Goal: Information Seeking & Learning: Learn about a topic

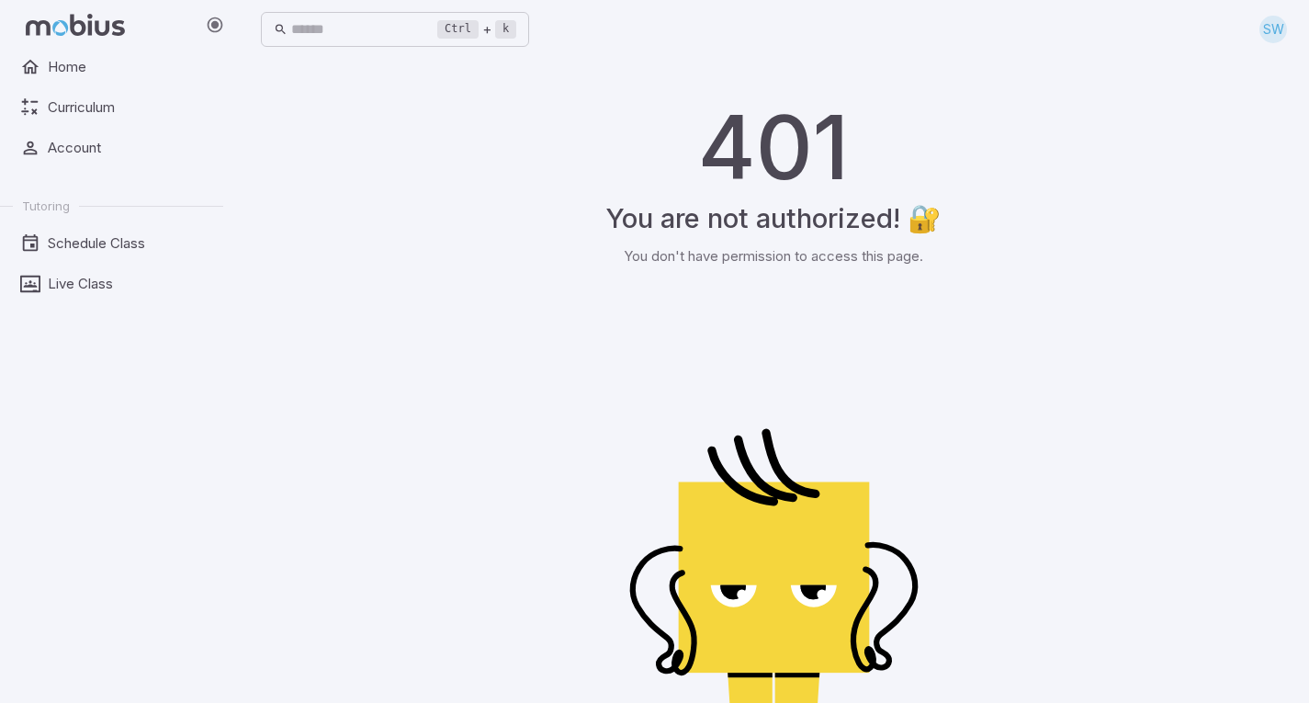
click at [28, 44] on div at bounding box center [119, 25] width 238 height 50
click at [44, 61] on link "Home" at bounding box center [111, 67] width 223 height 35
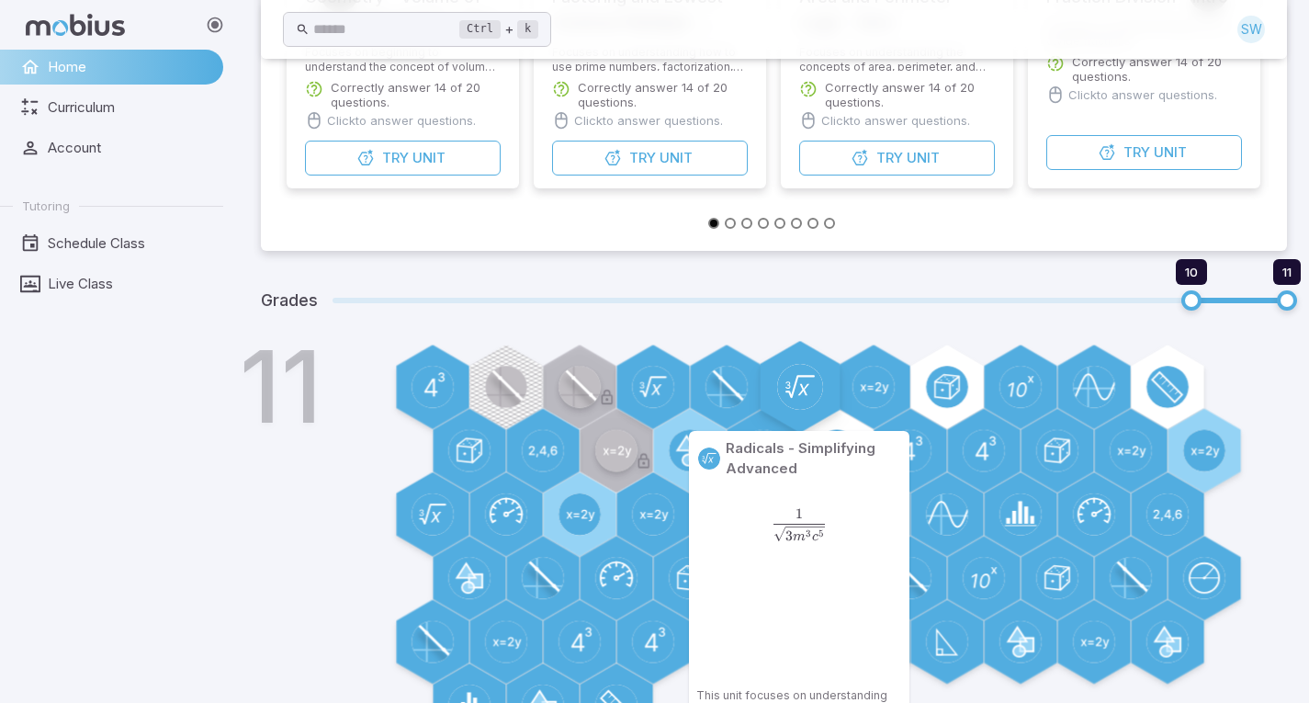
scroll to position [758, 0]
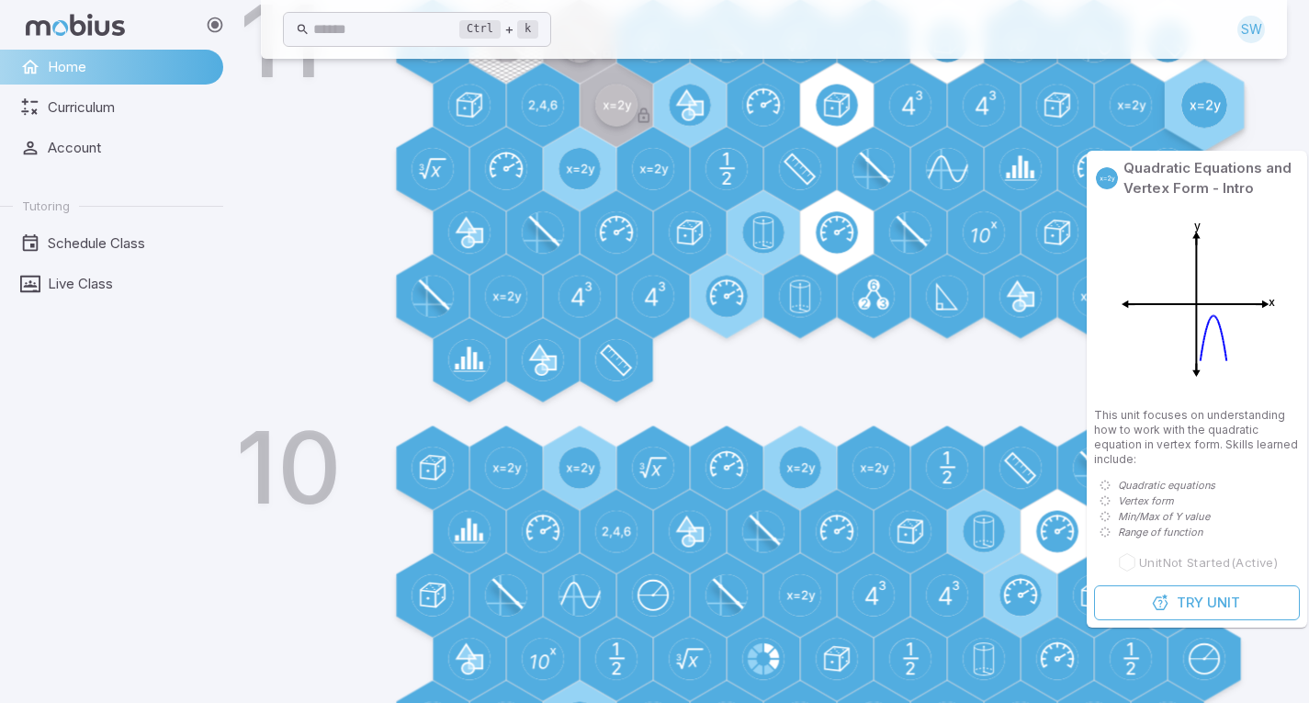
click at [1209, 101] on icon at bounding box center [1204, 106] width 31 height 13
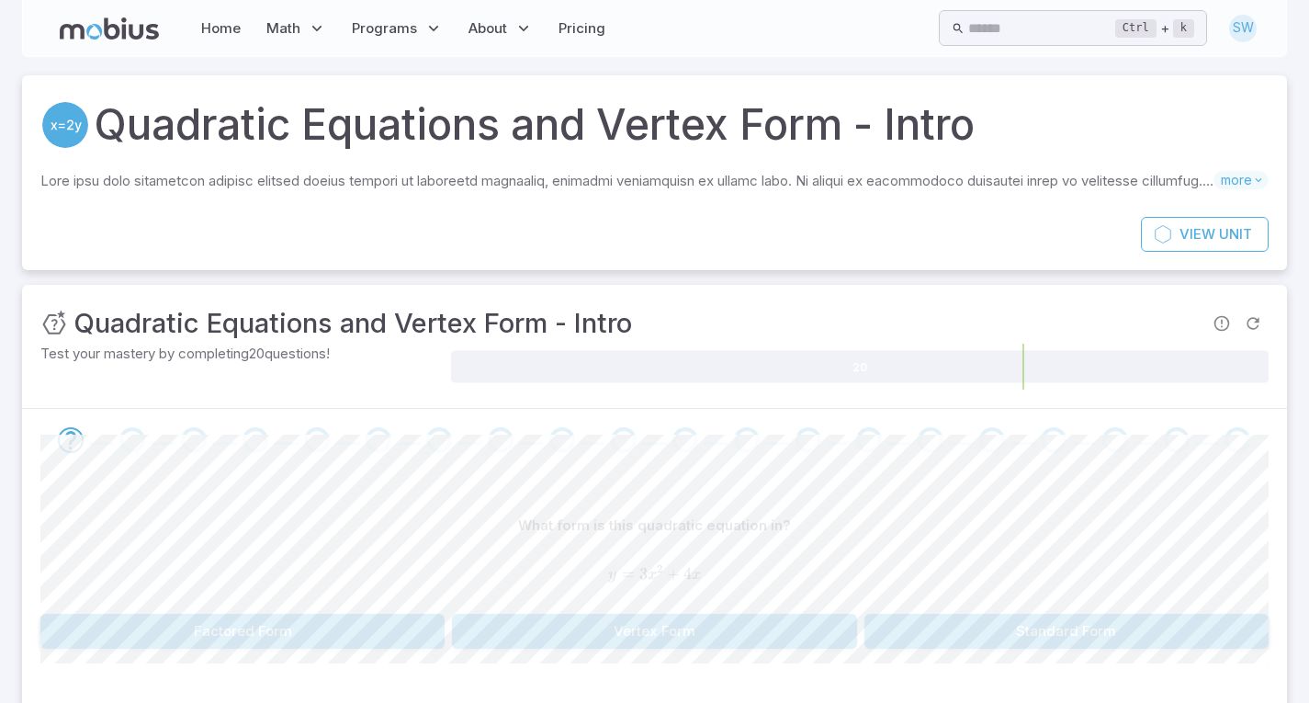
scroll to position [102, 0]
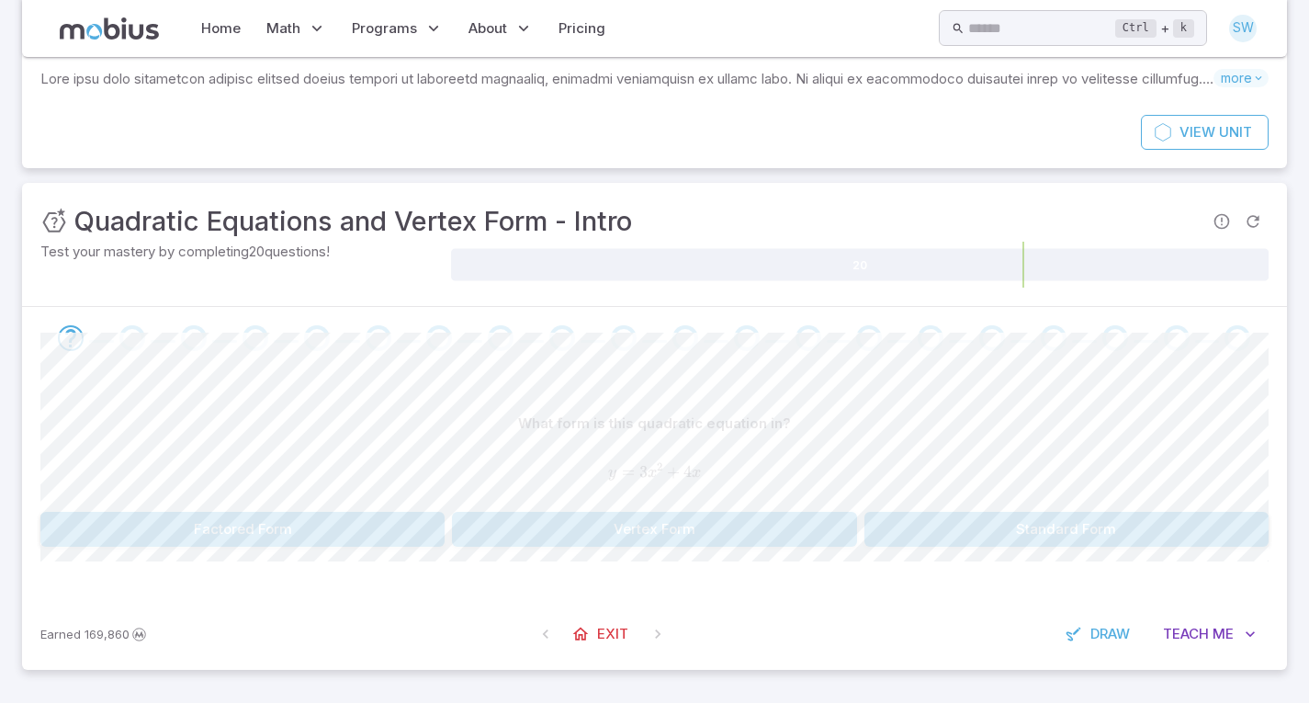
click at [335, 530] on button "Factored Form" at bounding box center [242, 529] width 404 height 35
click at [570, 512] on button "Vertex Form" at bounding box center [654, 529] width 404 height 35
click at [572, 512] on button "Standard Form" at bounding box center [654, 529] width 404 height 35
click at [572, 512] on button "Vertex Form" at bounding box center [654, 529] width 404 height 35
click at [572, 512] on button "Factored Form" at bounding box center [654, 529] width 404 height 35
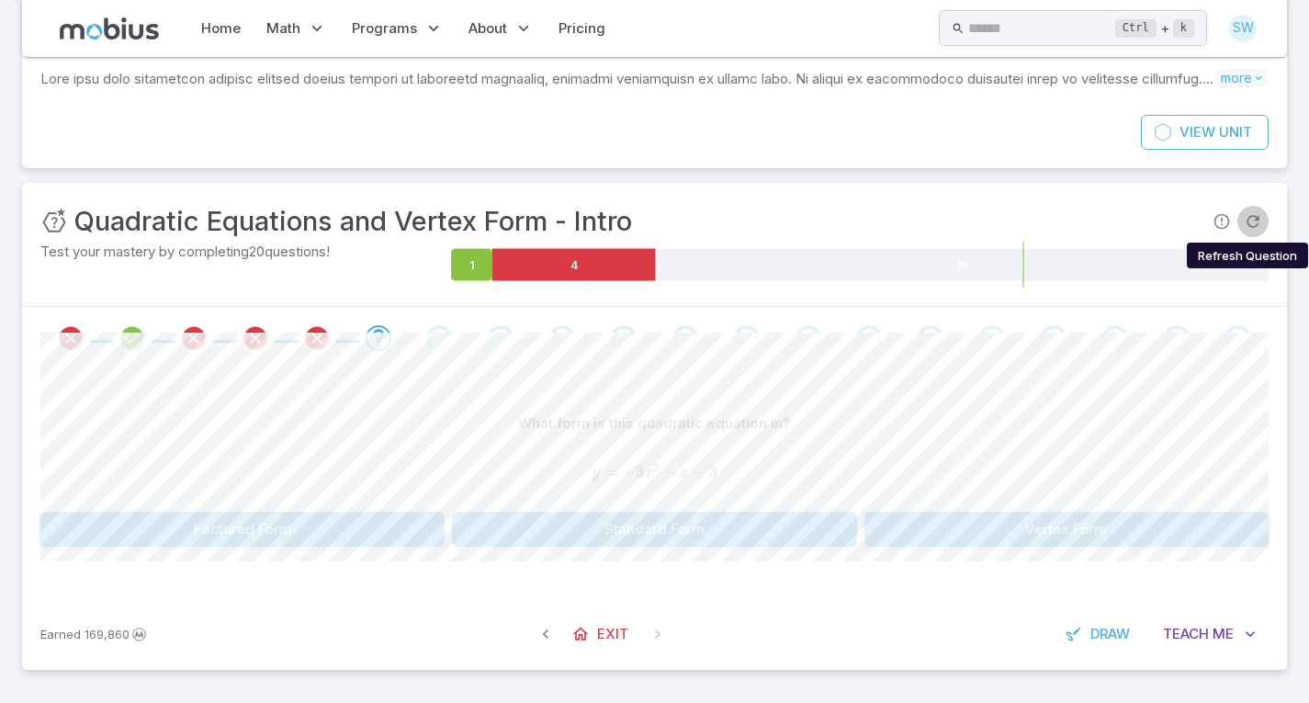
click at [1249, 229] on icon "Refresh Question" at bounding box center [1253, 221] width 18 height 18
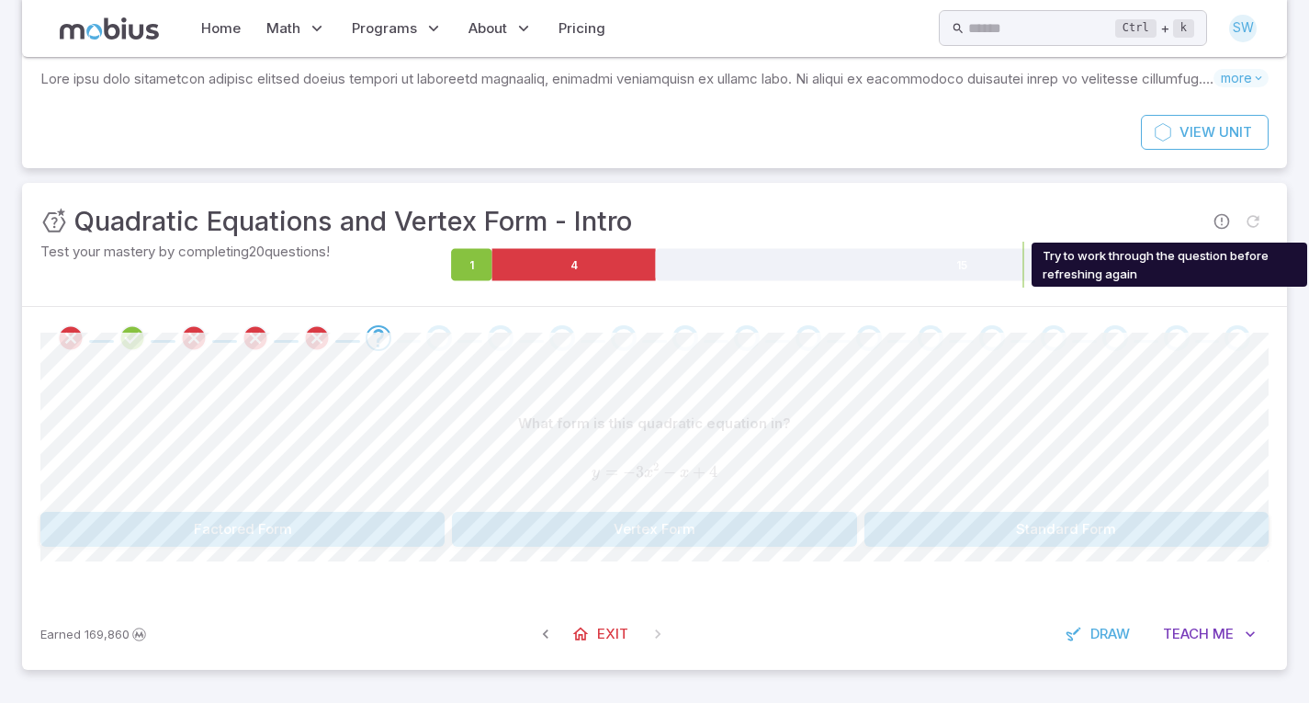
click at [1249, 229] on span "Try to work through the question before refreshing again" at bounding box center [1252, 221] width 31 height 31
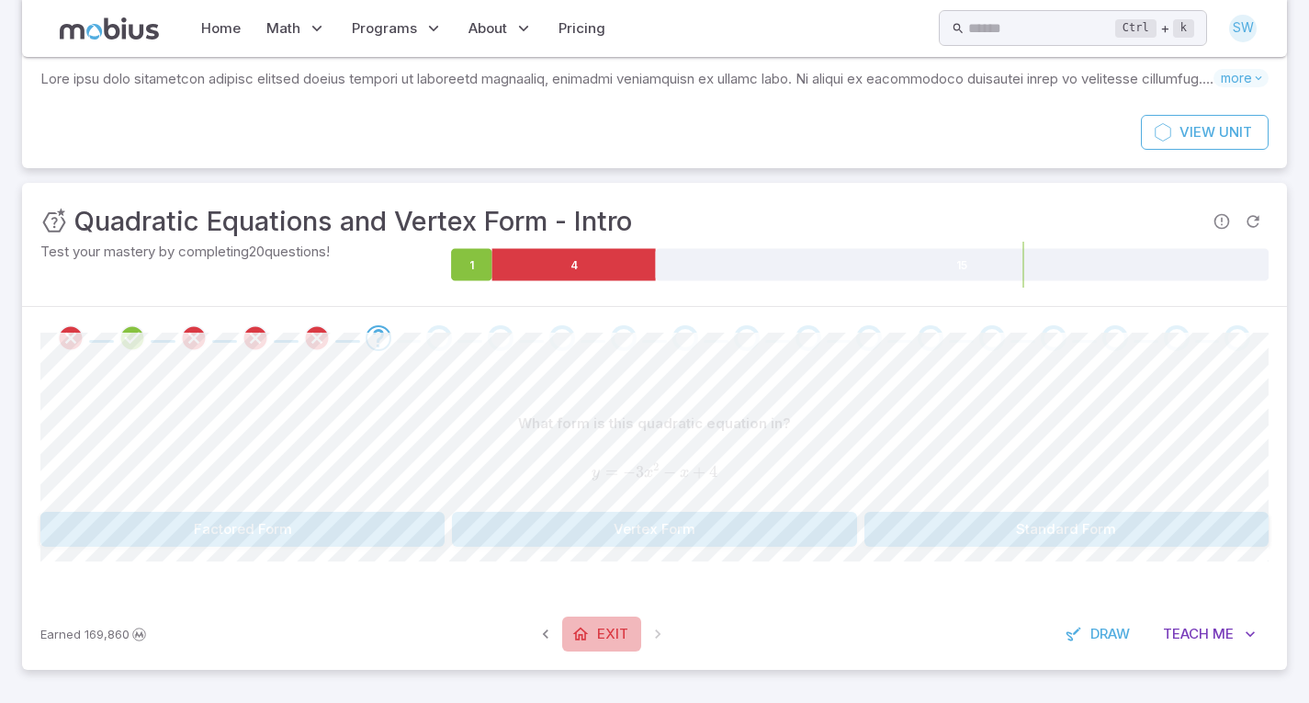
click at [592, 635] on link "Exit" at bounding box center [601, 633] width 79 height 35
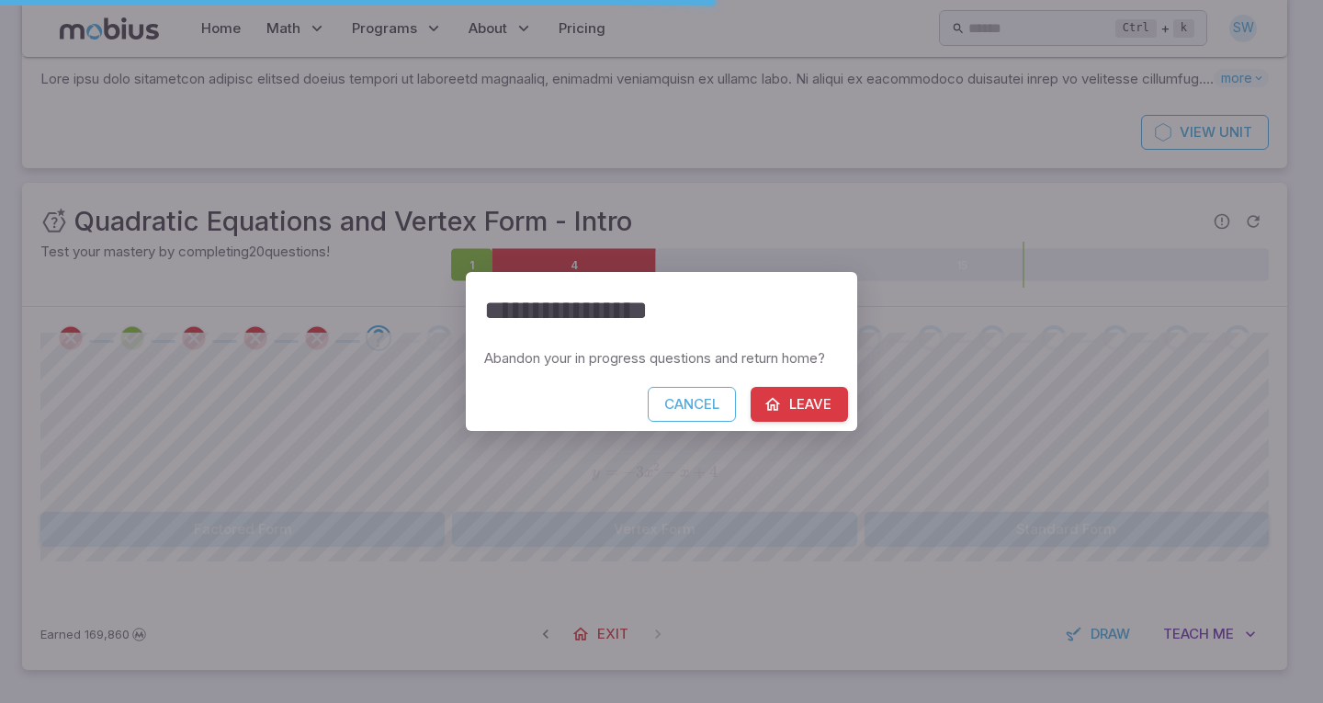
click at [804, 401] on button "Leave" at bounding box center [798, 404] width 97 height 35
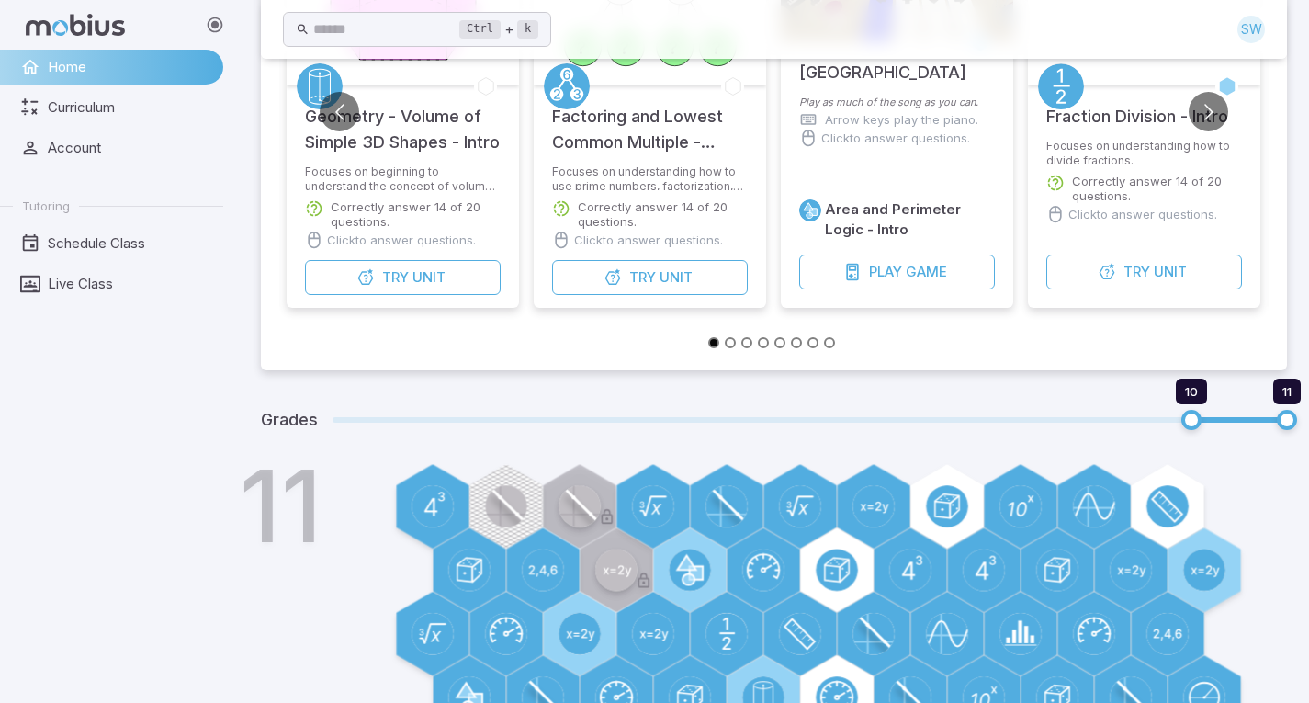
scroll to position [292, 0]
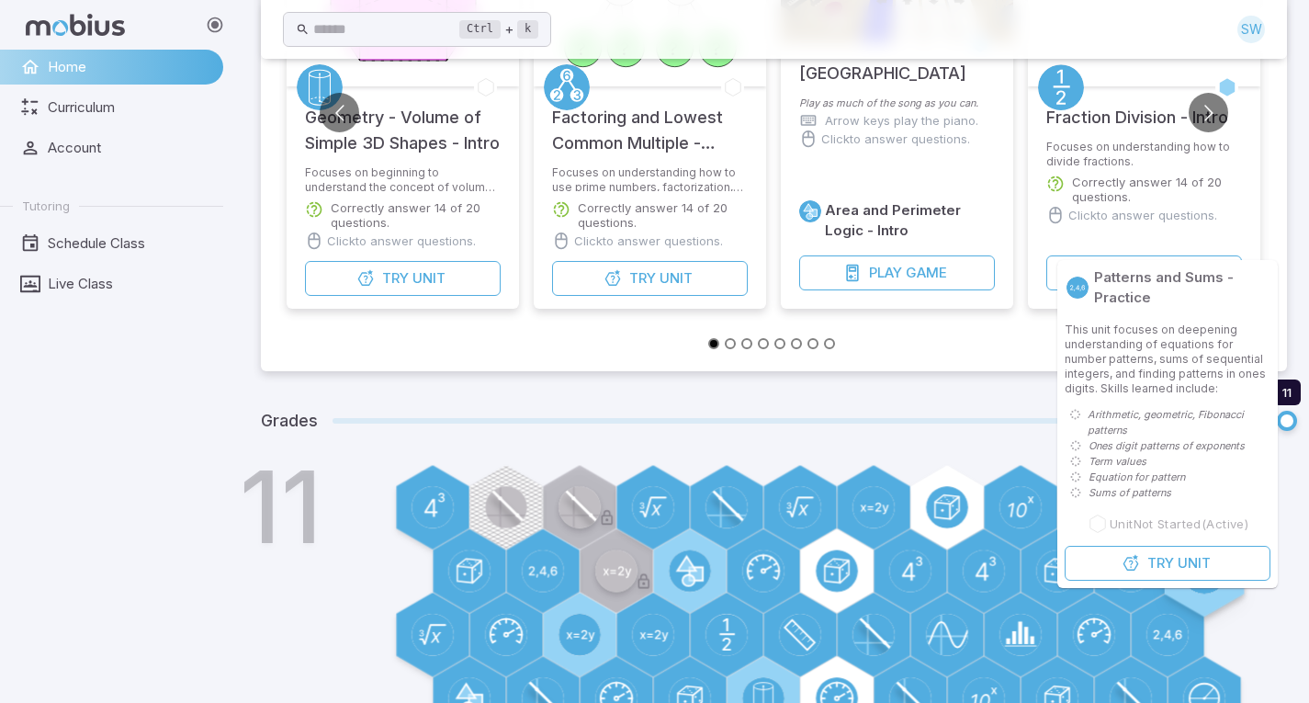
click at [1206, 568] on circle at bounding box center [1204, 570] width 46 height 46
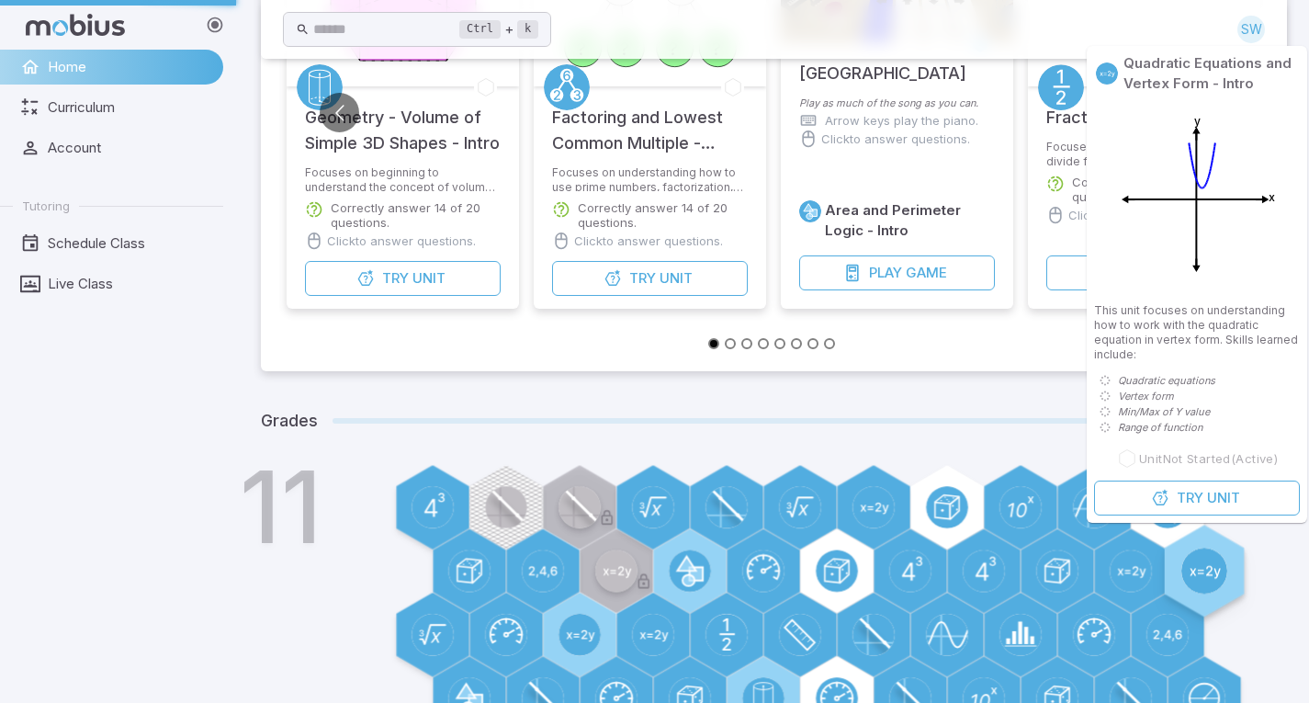
scroll to position [0, 0]
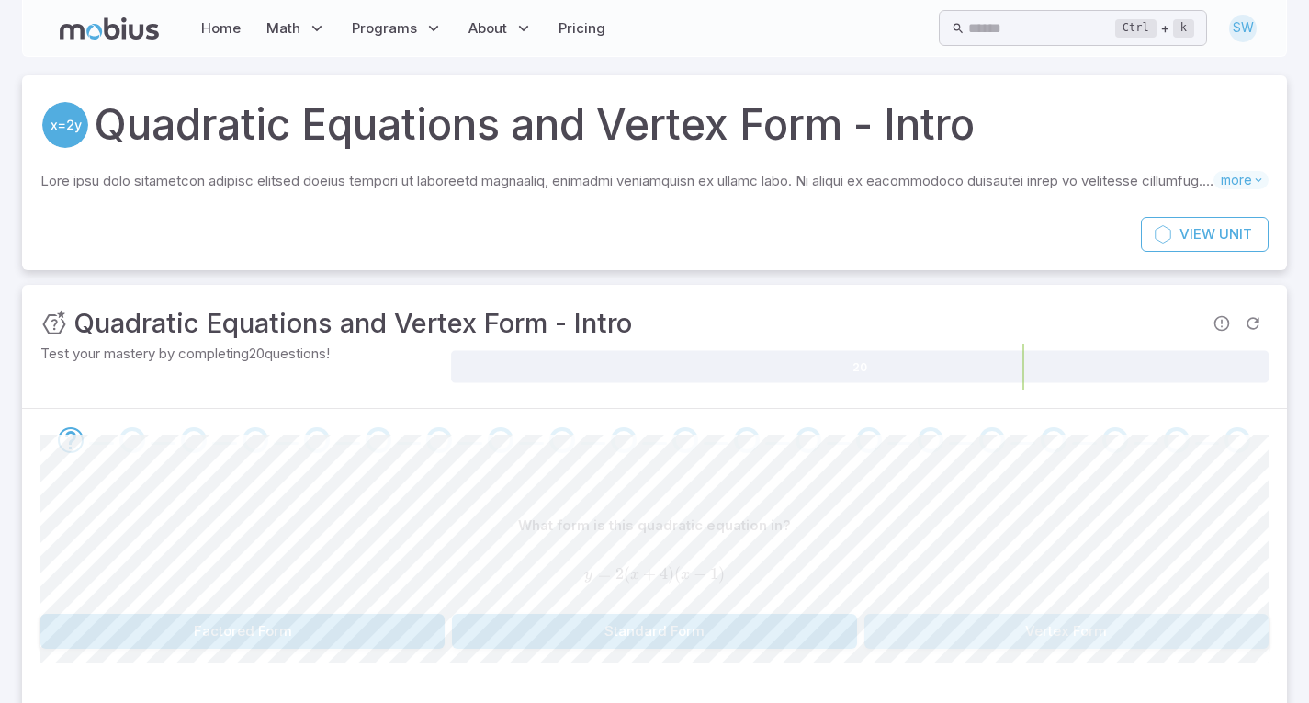
click at [1053, 625] on button "Vertex Form" at bounding box center [1066, 630] width 404 height 35
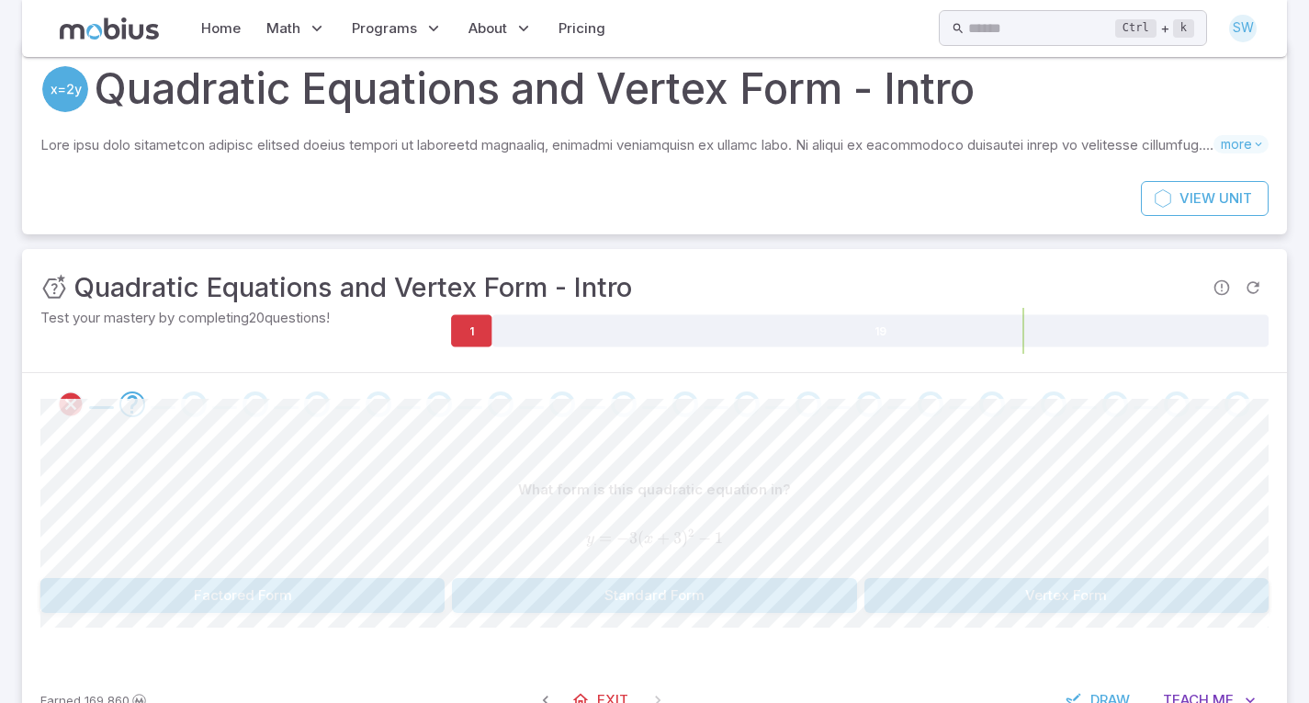
scroll to position [102, 0]
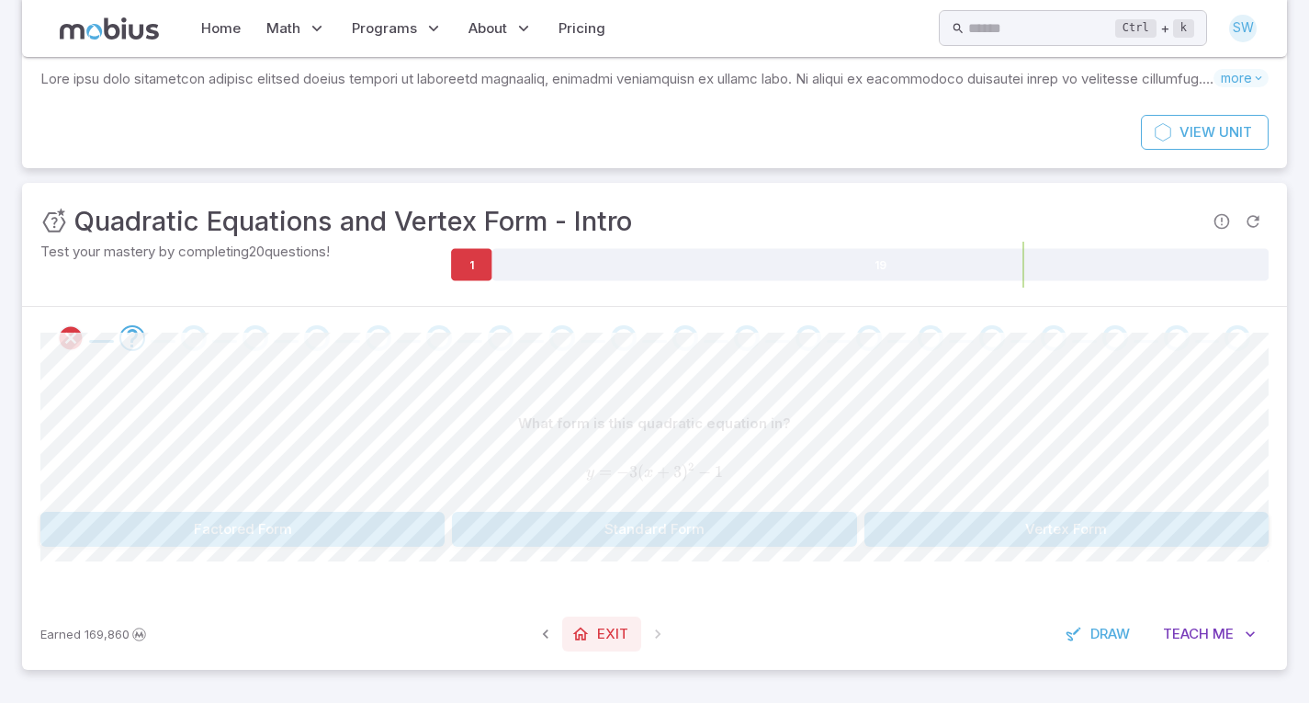
click at [583, 622] on link "Exit" at bounding box center [601, 633] width 79 height 35
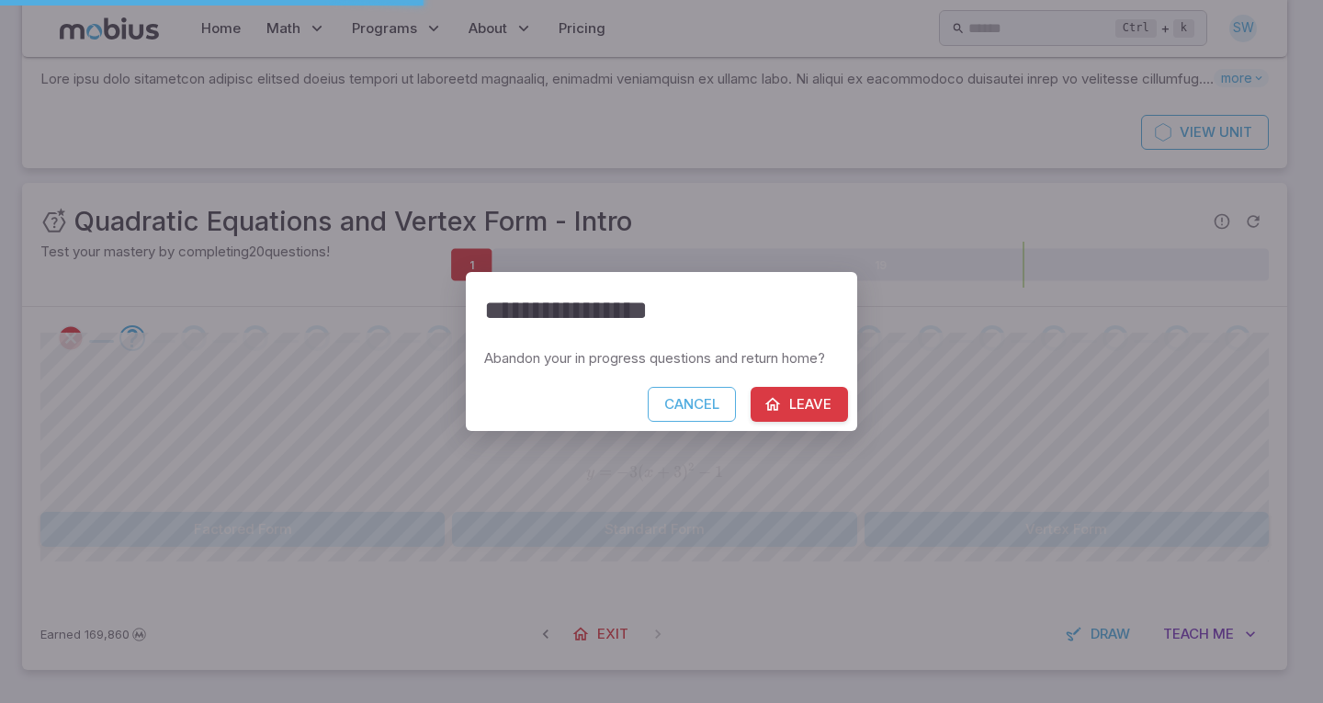
click at [821, 411] on button "Leave" at bounding box center [798, 404] width 97 height 35
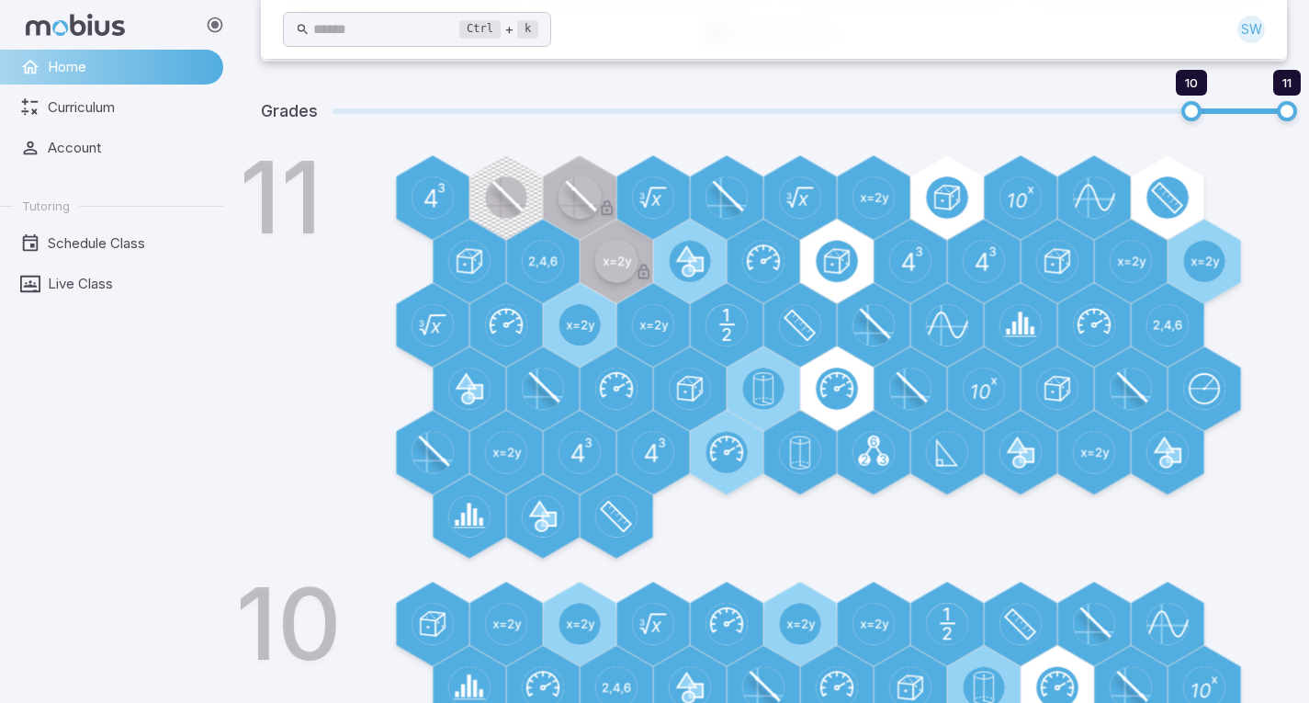
scroll to position [602, 0]
click at [1209, 258] on circle at bounding box center [1204, 260] width 46 height 46
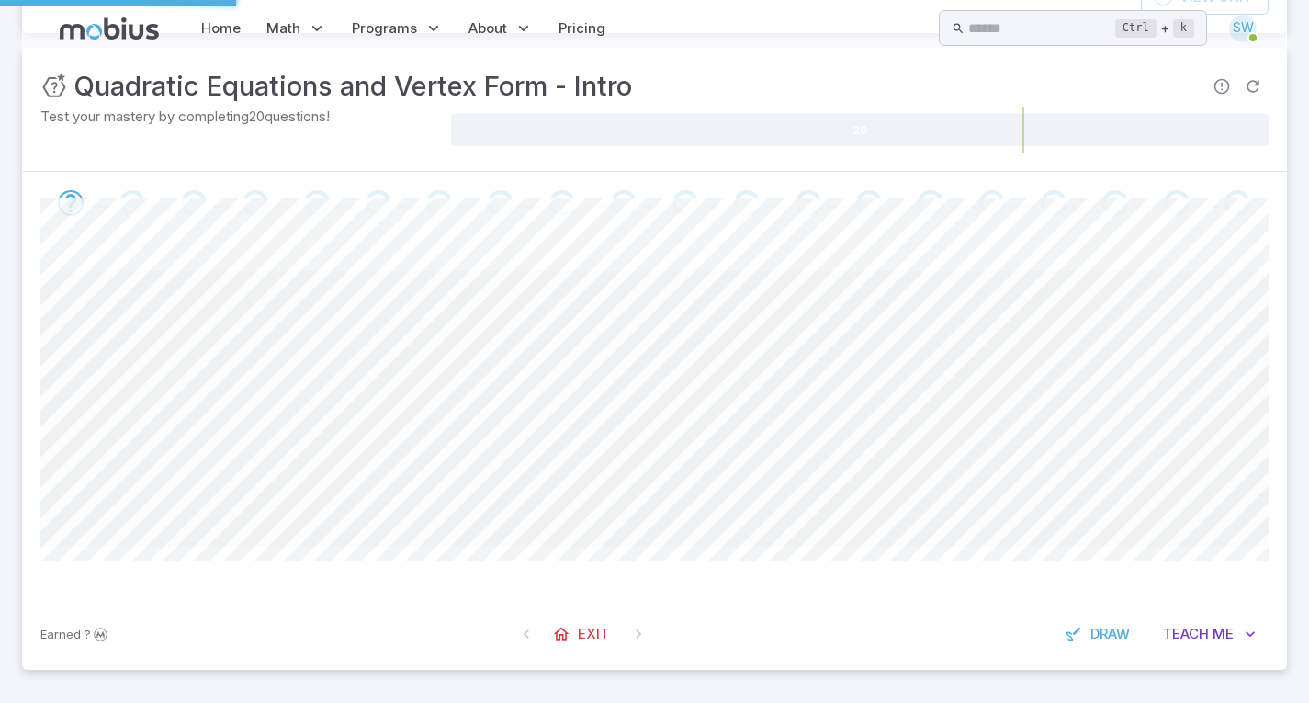
scroll to position [0, 0]
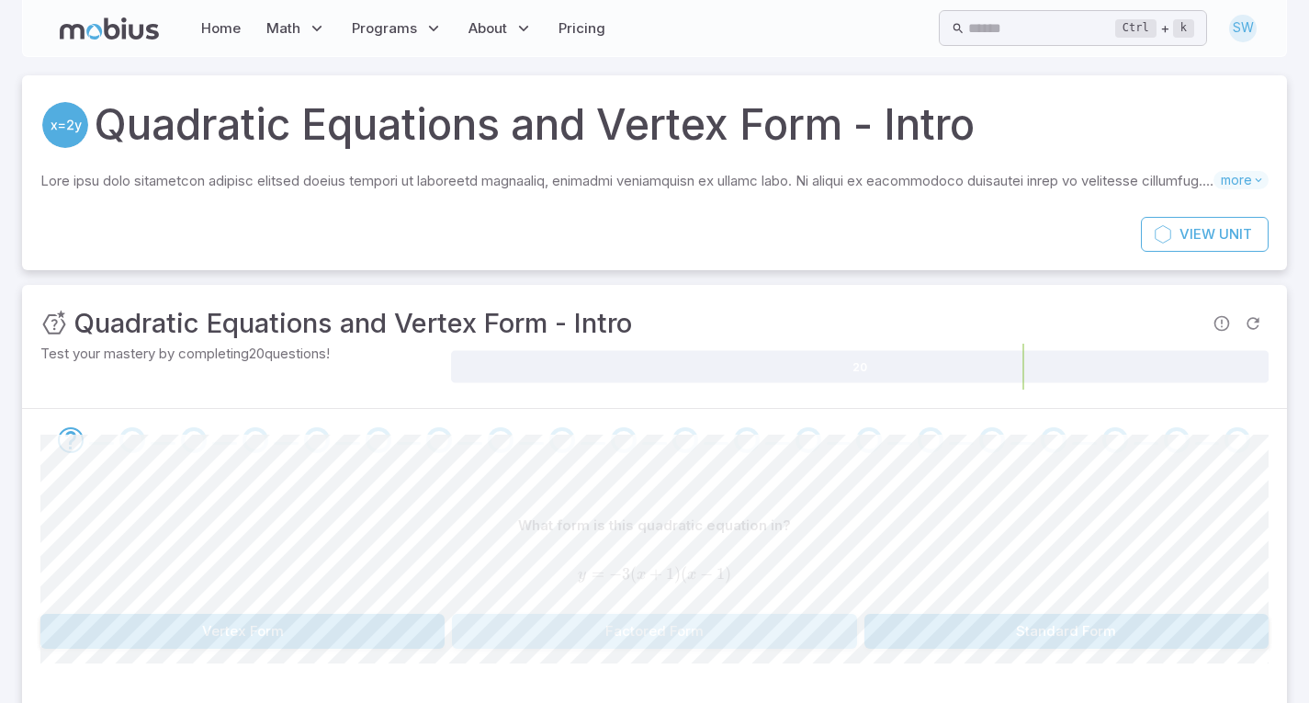
click at [686, 645] on button "Factored Form" at bounding box center [654, 630] width 404 height 35
click at [383, 632] on button "Standard Form" at bounding box center [242, 630] width 404 height 35
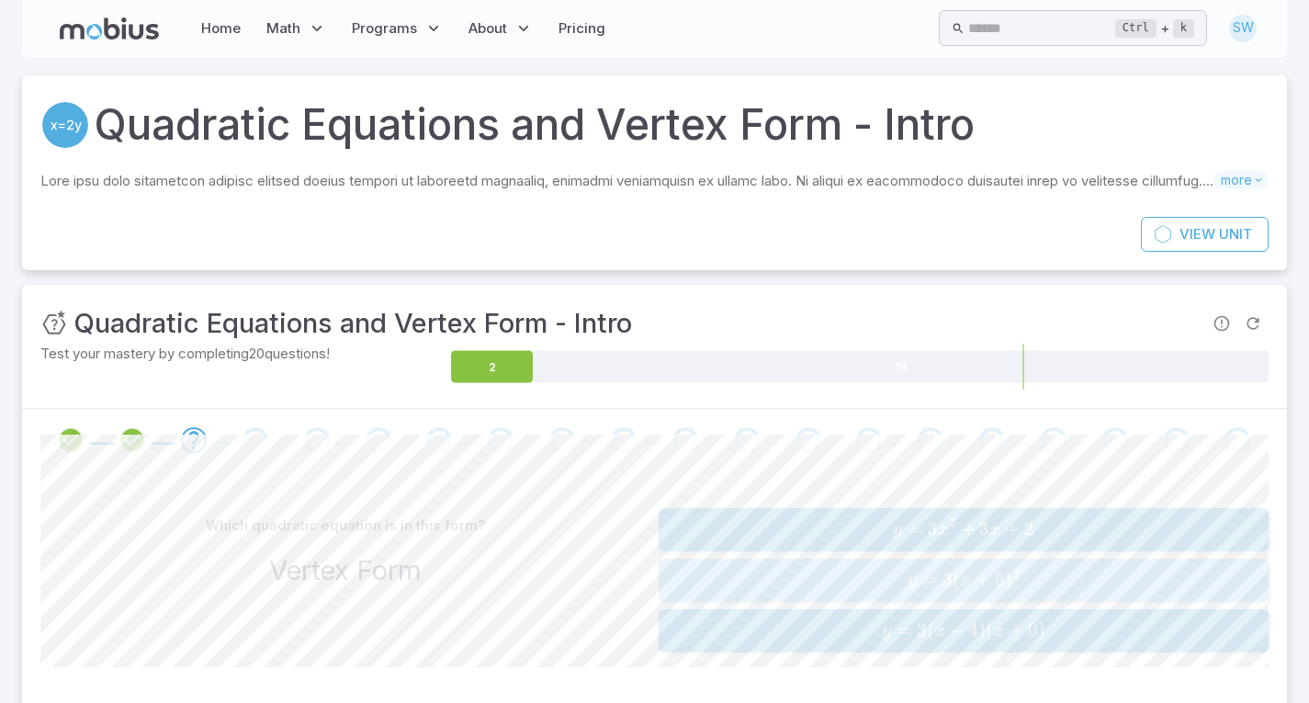
click at [757, 582] on span "y = 3 ( x + 5 ) 2" at bounding box center [963, 580] width 599 height 25
click at [940, 541] on span "a ( x −" at bounding box center [950, 529] width 51 height 25
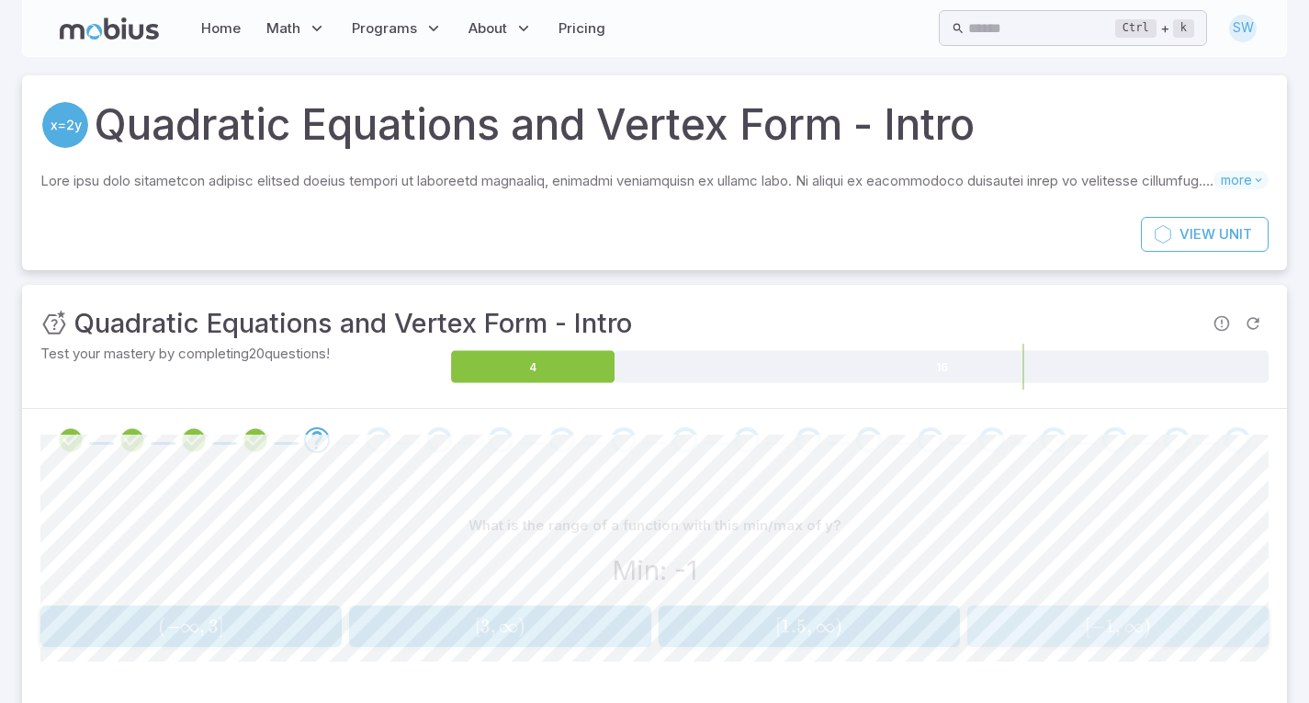
click at [1079, 625] on span "[ − 1 , ∞ )" at bounding box center [1117, 625] width 289 height 23
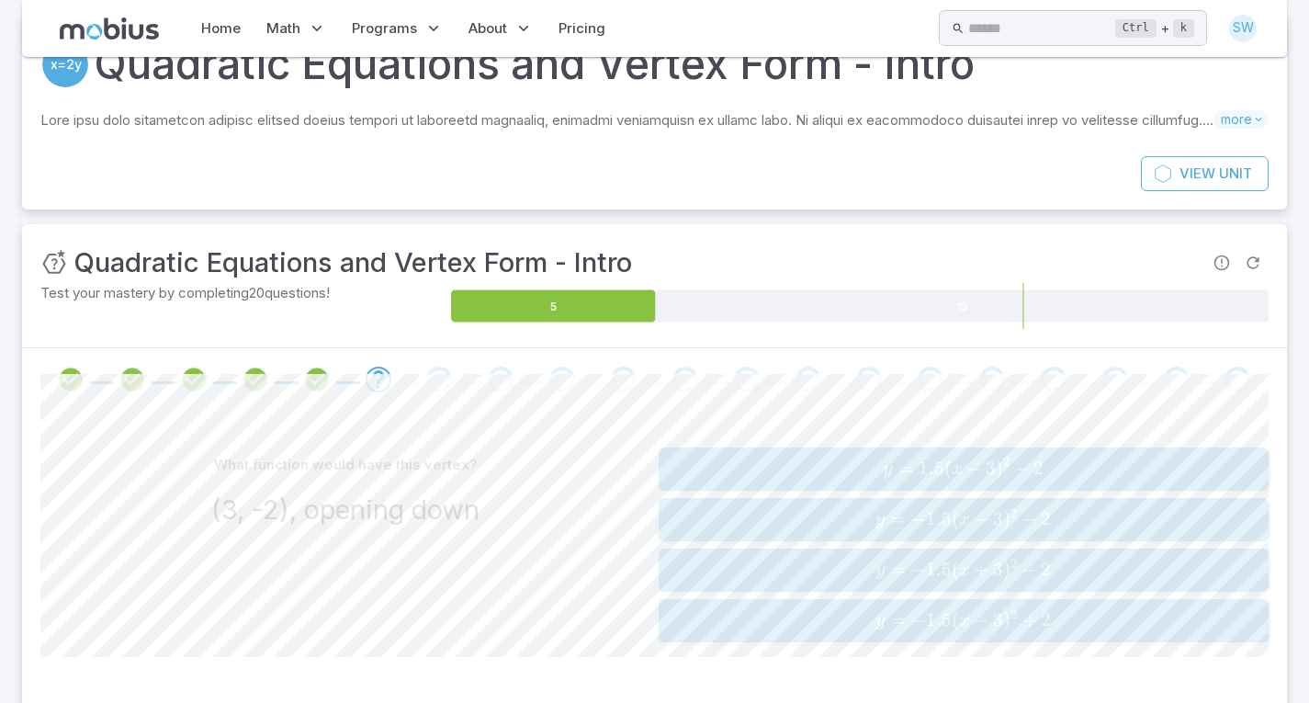
scroll to position [69, 0]
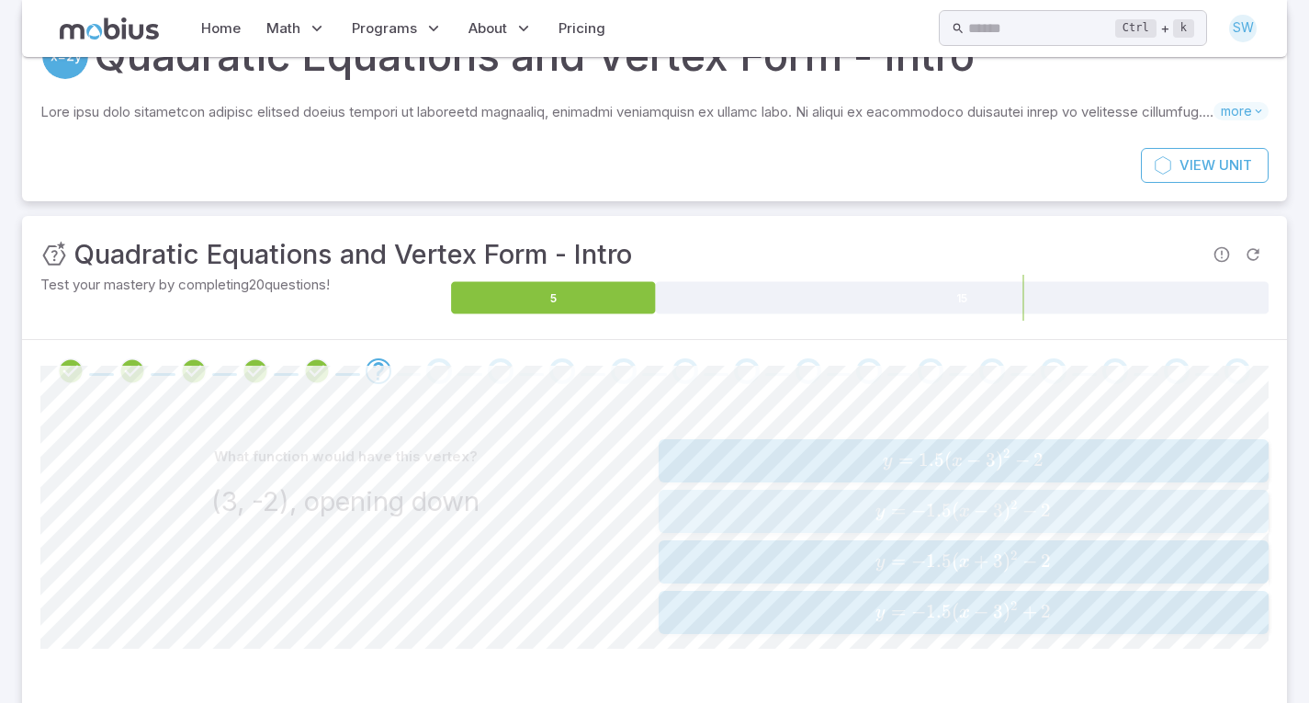
click at [1018, 514] on span "2" at bounding box center [1013, 508] width 7 height 17
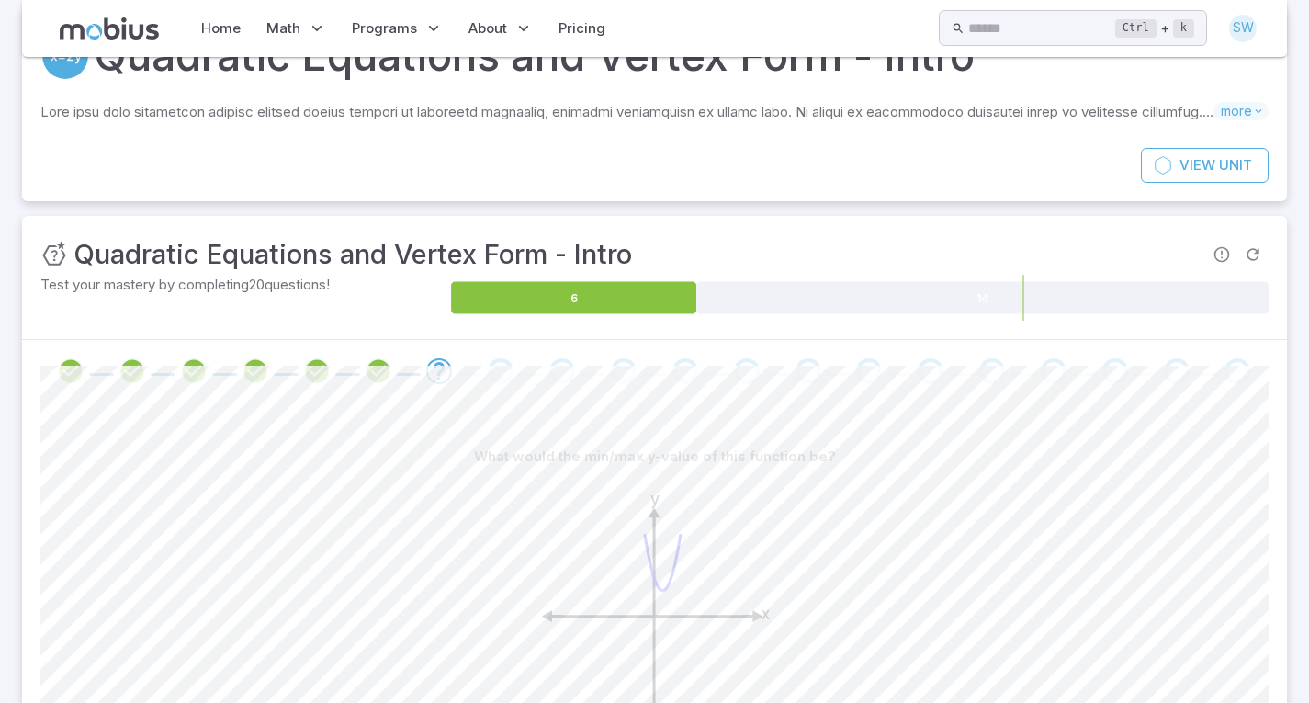
scroll to position [320, 0]
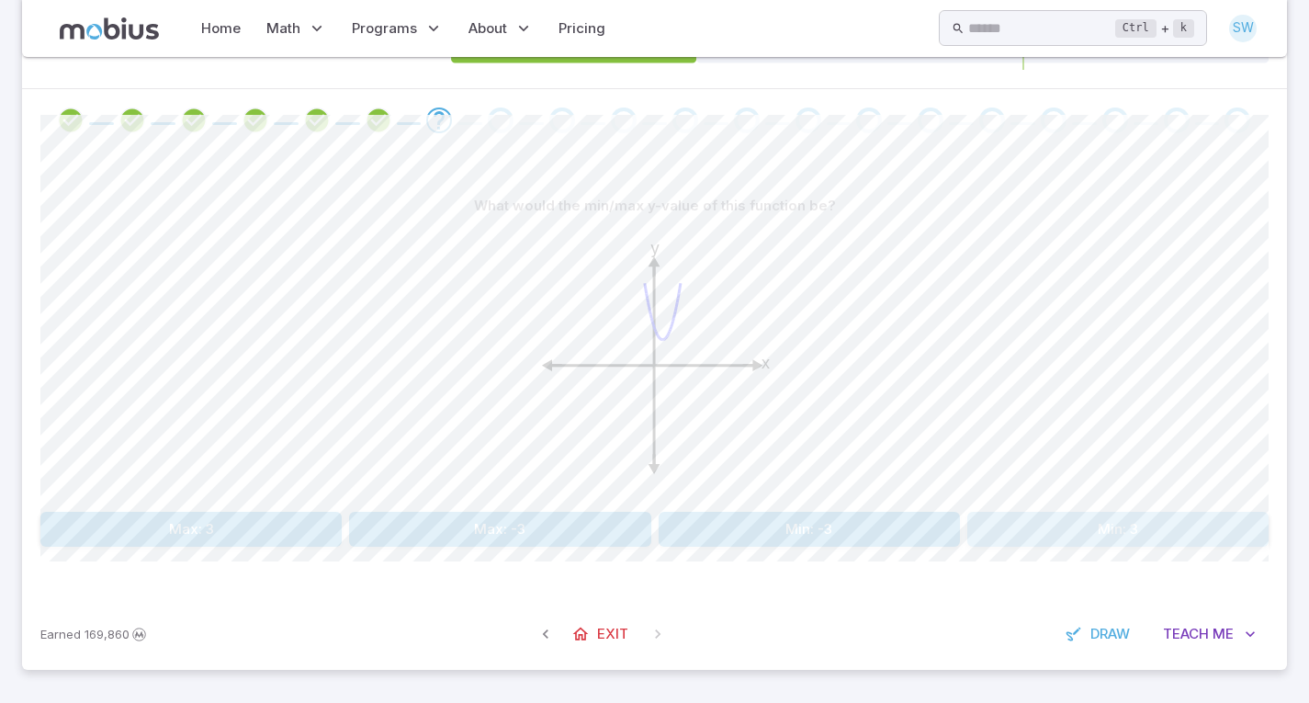
click at [1052, 535] on button "Min: 3" at bounding box center [1117, 529] width 301 height 35
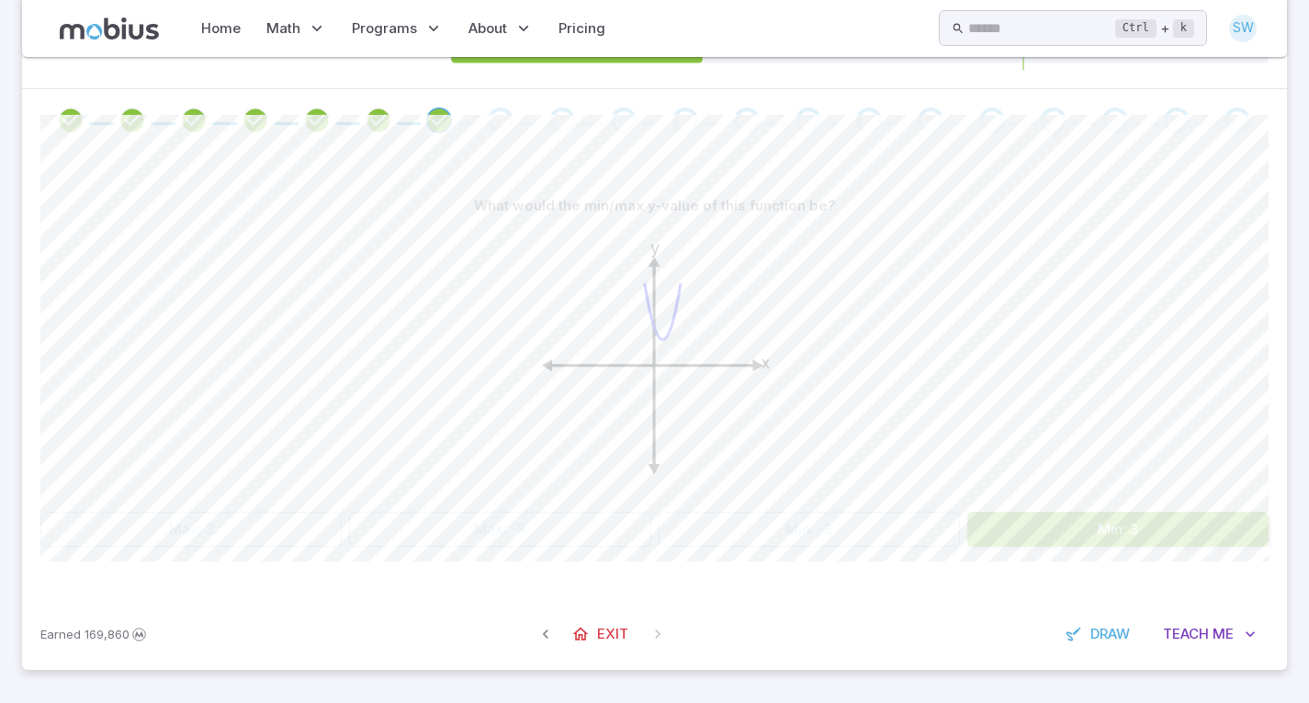
scroll to position [102, 0]
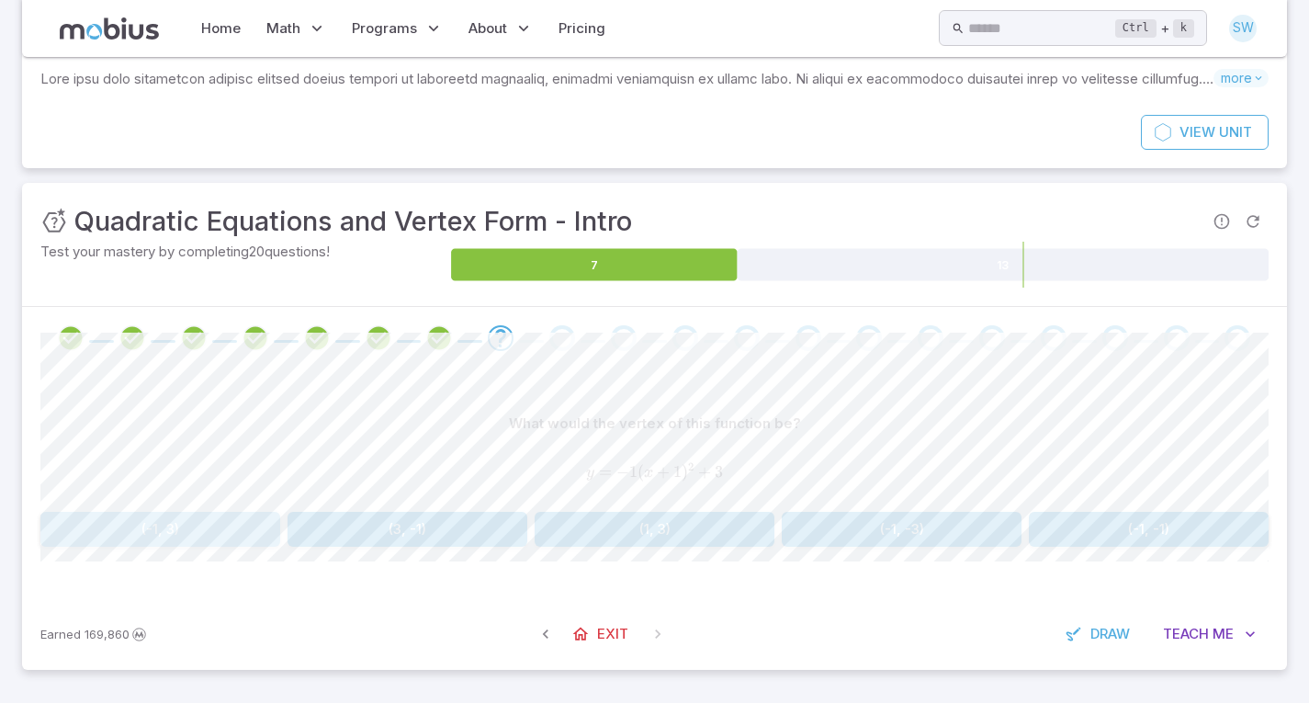
click at [172, 539] on button "(-1, 3)" at bounding box center [160, 529] width 240 height 35
click at [993, 530] on button "Max: -4" at bounding box center [1066, 529] width 404 height 35
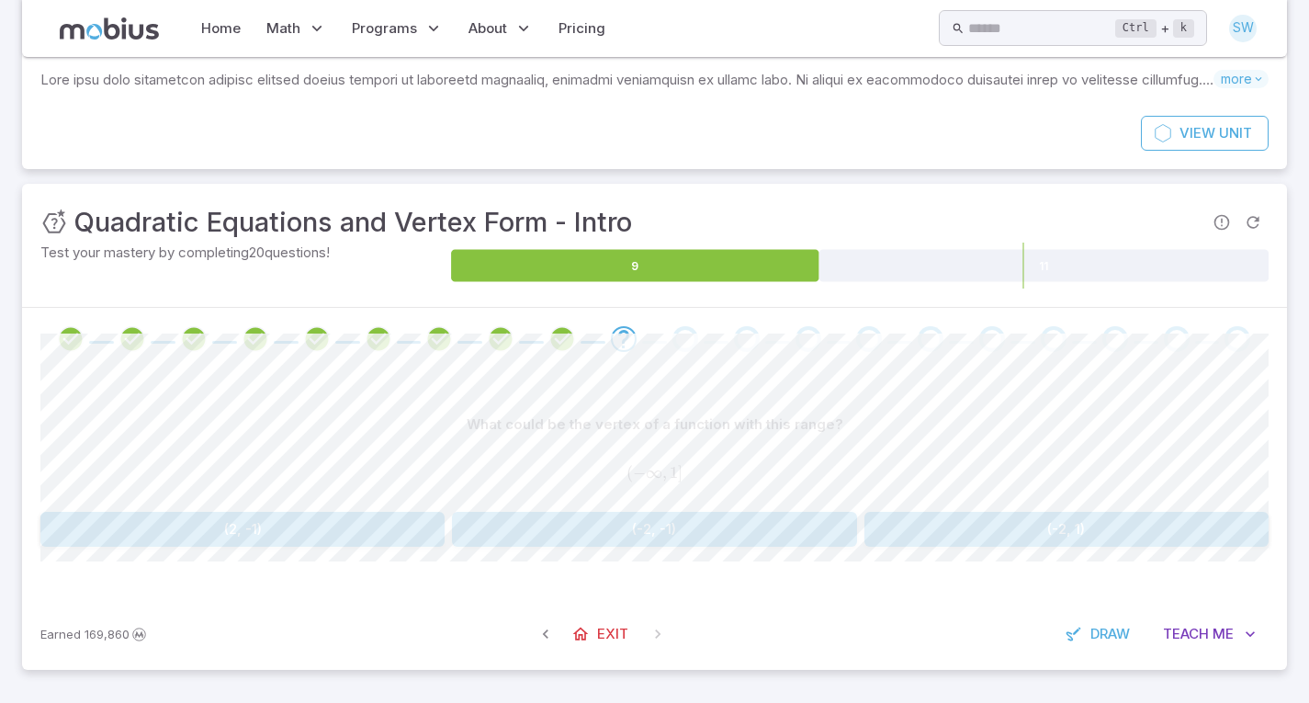
scroll to position [101, 0]
click at [1021, 531] on button "(-2, 1)" at bounding box center [1066, 529] width 404 height 35
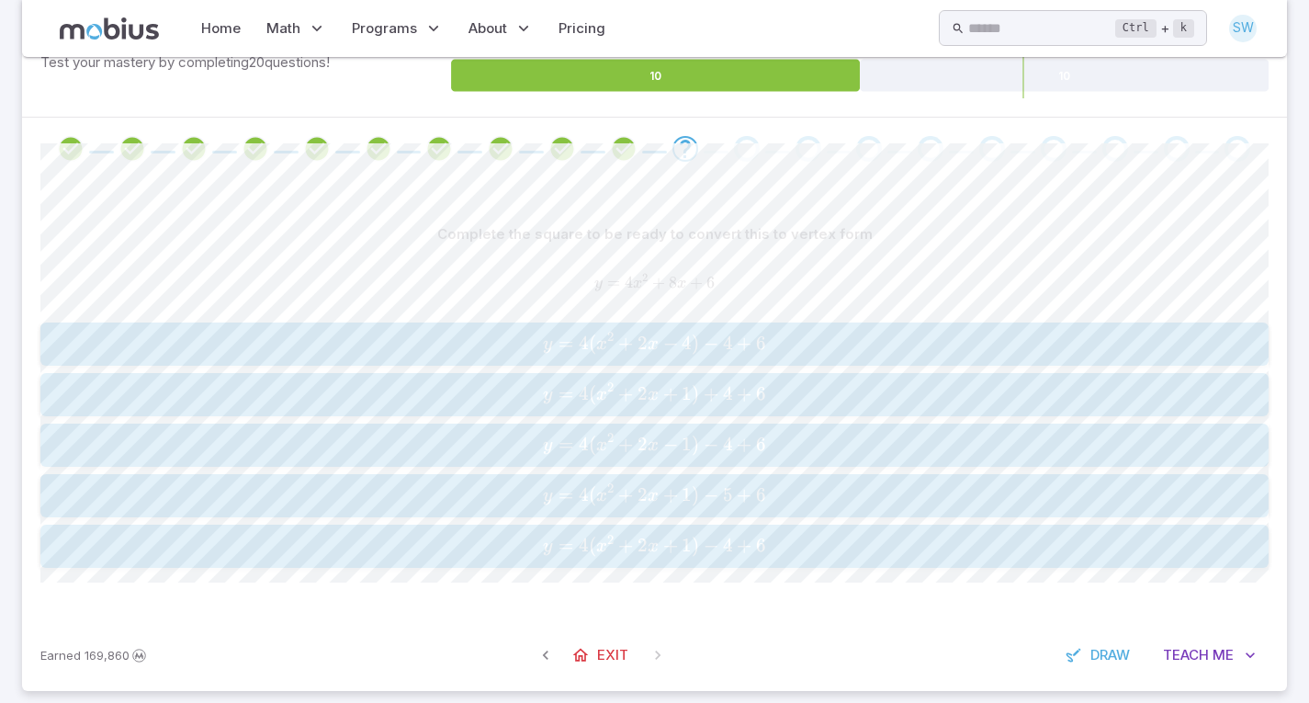
scroll to position [292, 0]
click at [752, 536] on span "4 +" at bounding box center [739, 544] width 33 height 23
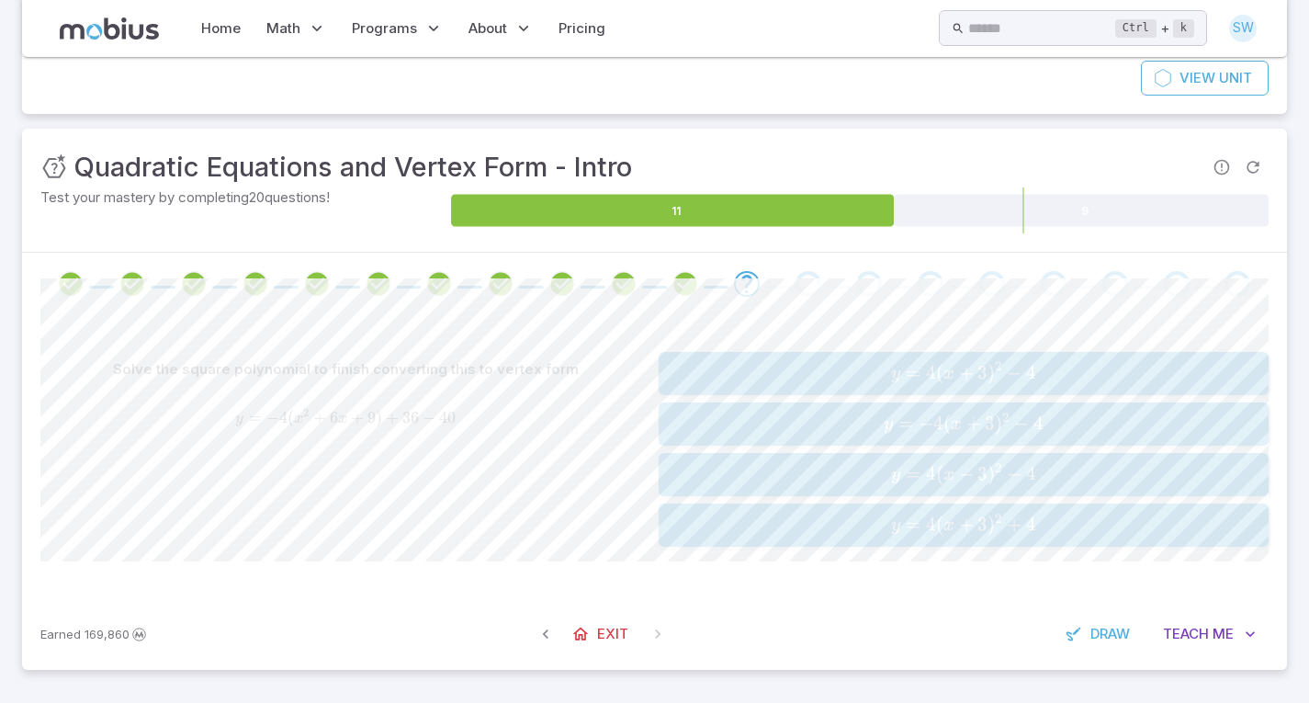
scroll to position [156, 0]
click at [794, 404] on button "y = − 4 ( x + 3 ) 2 − 4 y=-4(x+3)^2-4 y = − 4 ( x + 3 ) 2 − 4" at bounding box center [963, 423] width 611 height 43
click at [794, 404] on button "y = − 3 ( x − 3 ) 2 + 4 y=-3(x-3)^2+4 y = − 3 ( x − 3 ) 2 + 4" at bounding box center [963, 423] width 611 height 43
click at [784, 523] on span "y = ( x − 4 ) 2 + 3" at bounding box center [963, 524] width 599 height 25
drag, startPoint x: 784, startPoint y: 523, endPoint x: 685, endPoint y: 476, distance: 110.1
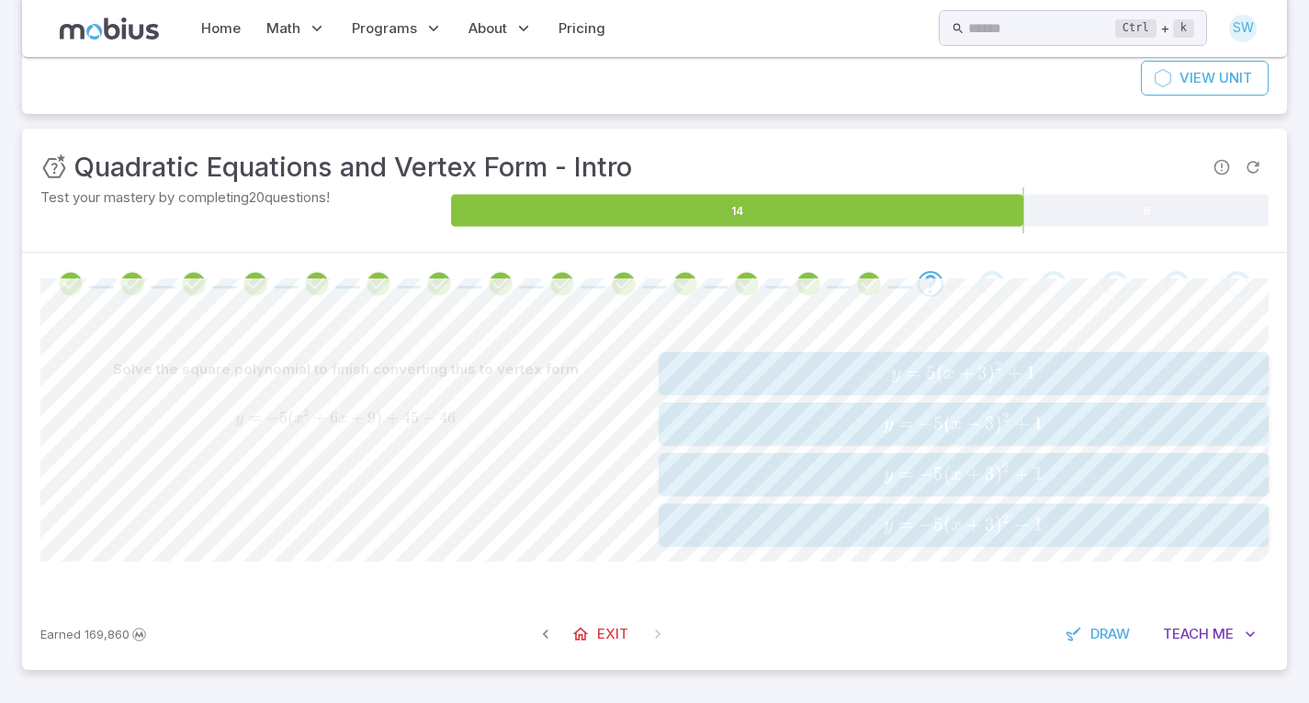
click at [685, 476] on div "y = 5 ( x + 3 ) 2 + 1 y=5(x+3)^2+1 y = 5 ( x + 3 ) 2 + 1 y = − 5 ( x − 3 ) 2 + …" at bounding box center [963, 449] width 611 height 195
click at [685, 476] on span "y = − 5 ( x + 3 ) 2 + 1" at bounding box center [963, 474] width 599 height 25
drag, startPoint x: 685, startPoint y: 476, endPoint x: 637, endPoint y: 505, distance: 56.1
click at [637, 505] on div "Solve the square polynomial to finish converting this to vertex form y = ( x 2 …" at bounding box center [654, 449] width 1228 height 195
click at [683, 446] on div "y = − 1 ( x − 4 ) 2 − 2 y=-1(x-4)^2-2 y = − 1 ( x − 4 ) 2 − 2 y = − 1 ( x + 4 )…" at bounding box center [963, 449] width 611 height 195
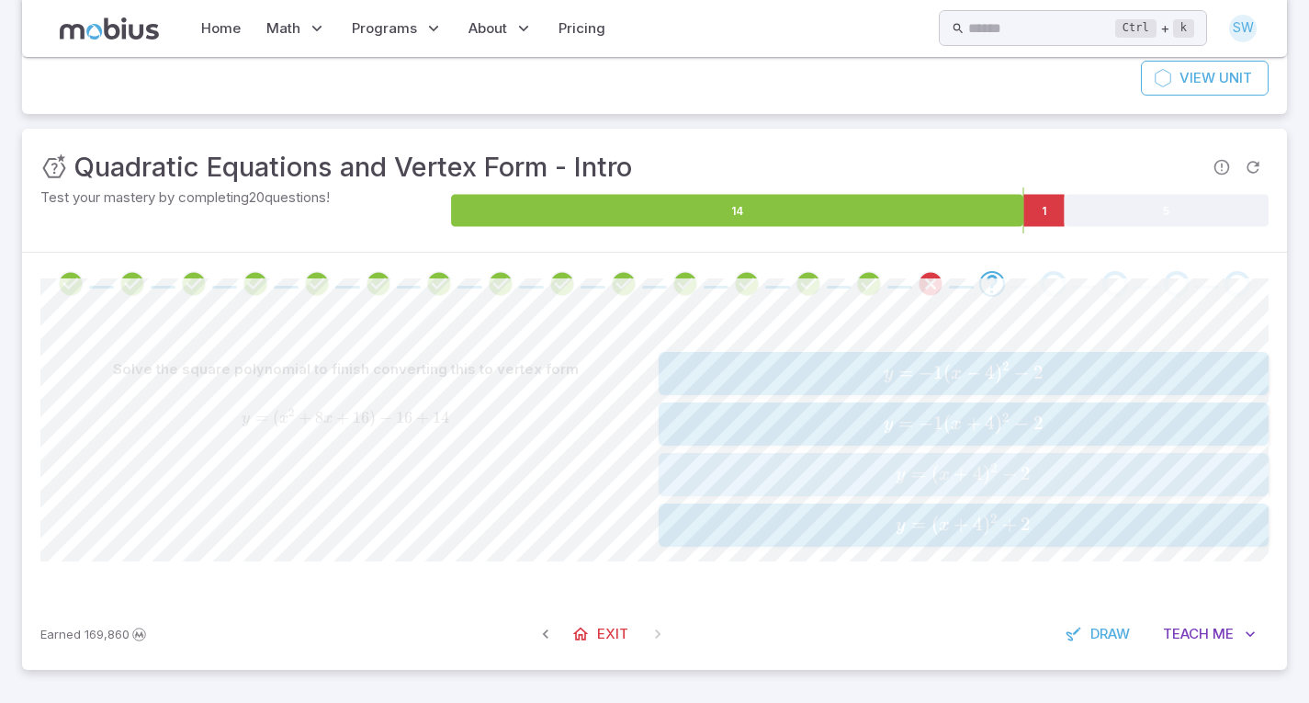
click at [684, 478] on span "y = ( x + 4 ) 2 − 2" at bounding box center [963, 474] width 599 height 25
click at [713, 402] on button "y = − 1 ( x − 1 ) 2 + 3 y=-1(x-1)^2+3 y = − 1 ( x − 1 ) 2 + 3" at bounding box center [963, 423] width 611 height 43
click at [792, 547] on div "Solve the square polynomial to finish converting this to vertex form y = 4 ( x …" at bounding box center [654, 456] width 1228 height 283
click at [797, 522] on span "y = 4 ( x − 4 ) 2 + 1" at bounding box center [963, 524] width 599 height 25
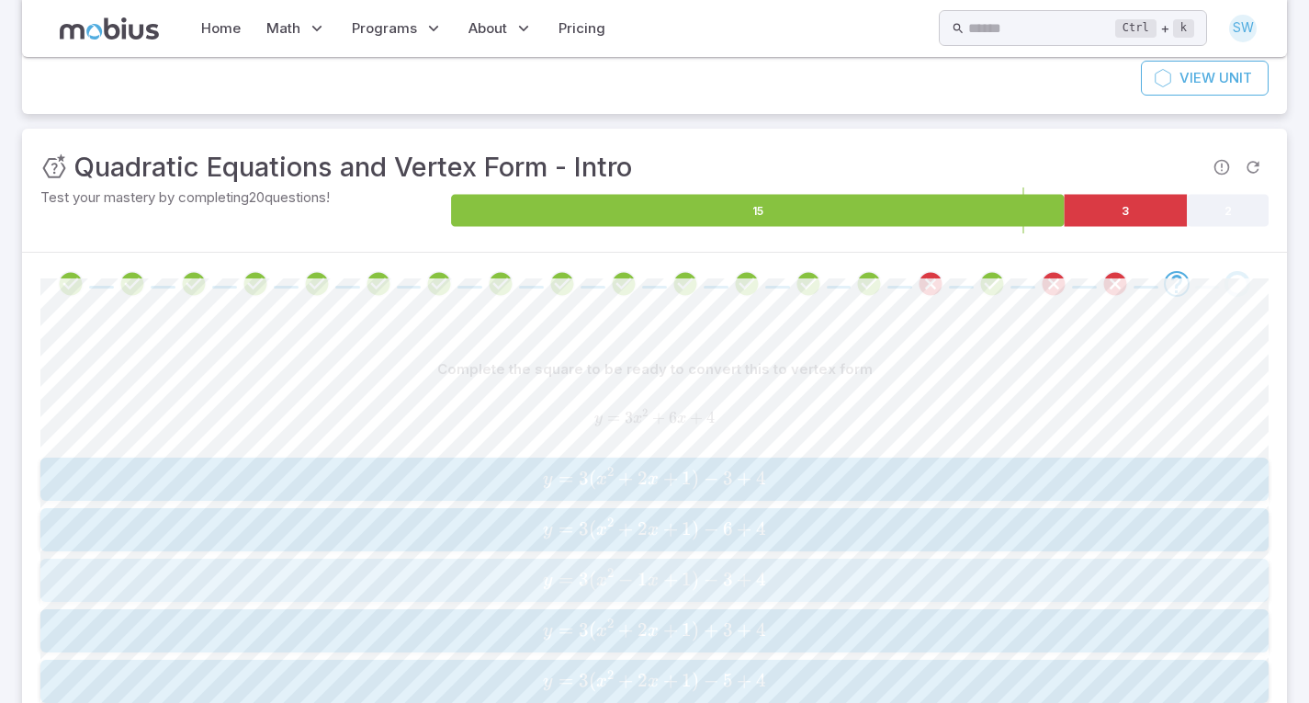
click at [759, 585] on span "4" at bounding box center [761, 579] width 10 height 23
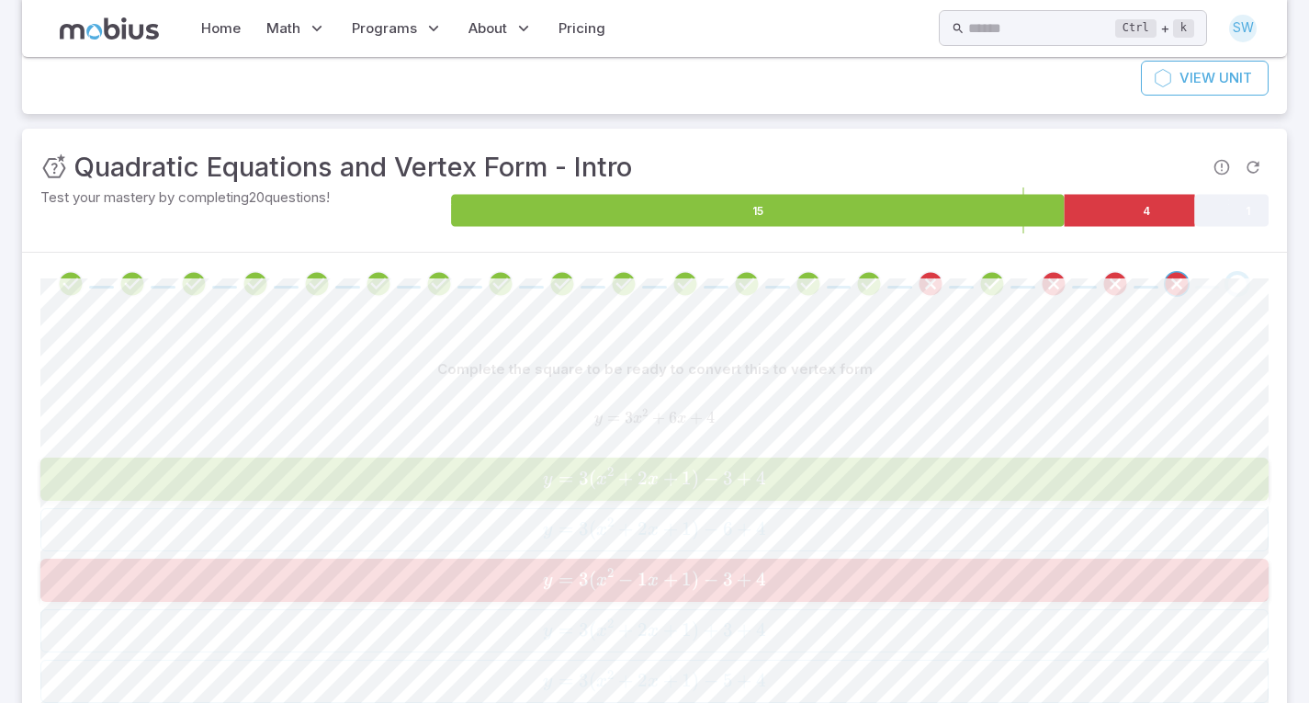
scroll to position [101, 0]
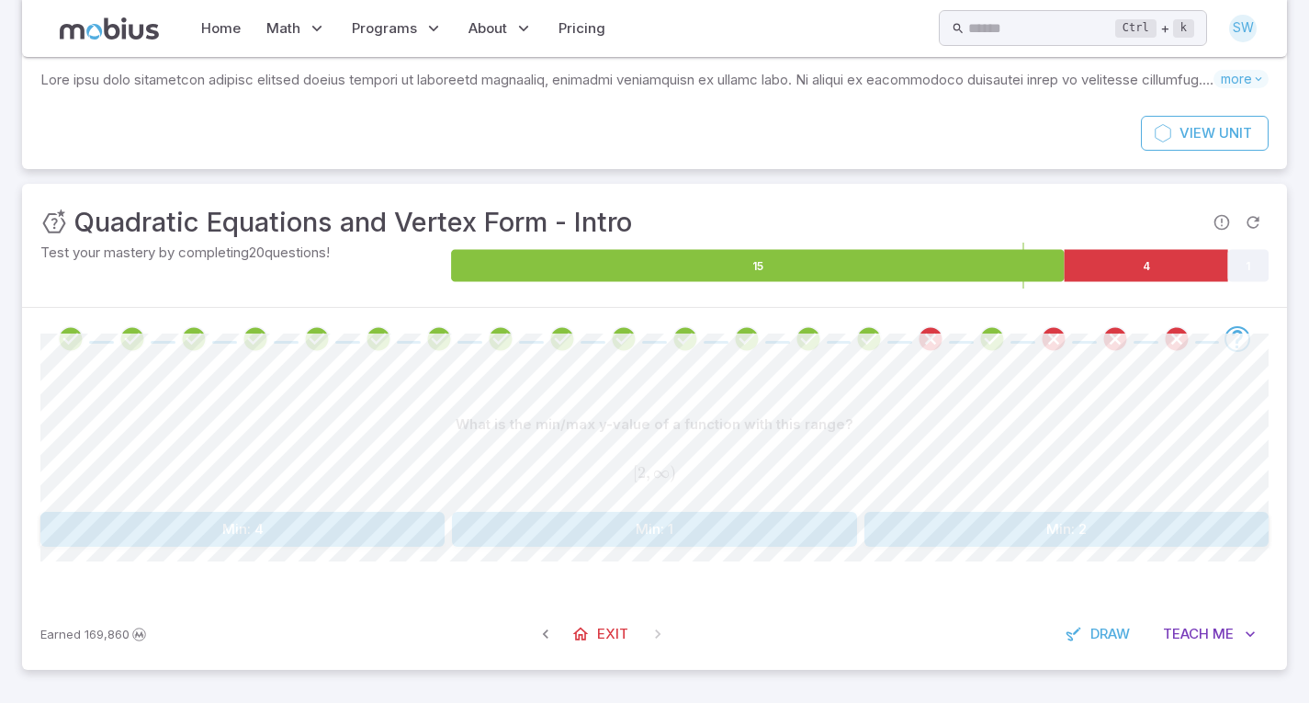
click at [904, 524] on button "Min: 2" at bounding box center [1066, 529] width 404 height 35
